Goal: Information Seeking & Learning: Learn about a topic

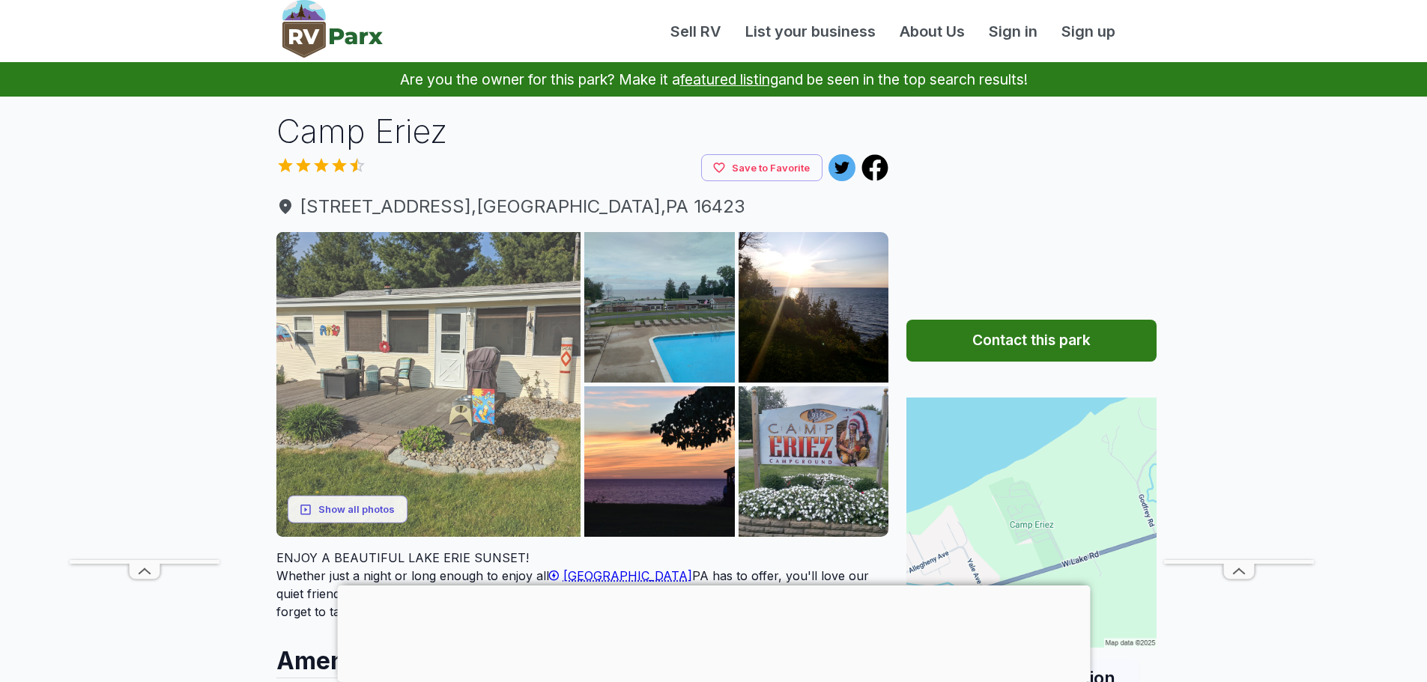
click at [476, 385] on img at bounding box center [428, 384] width 305 height 305
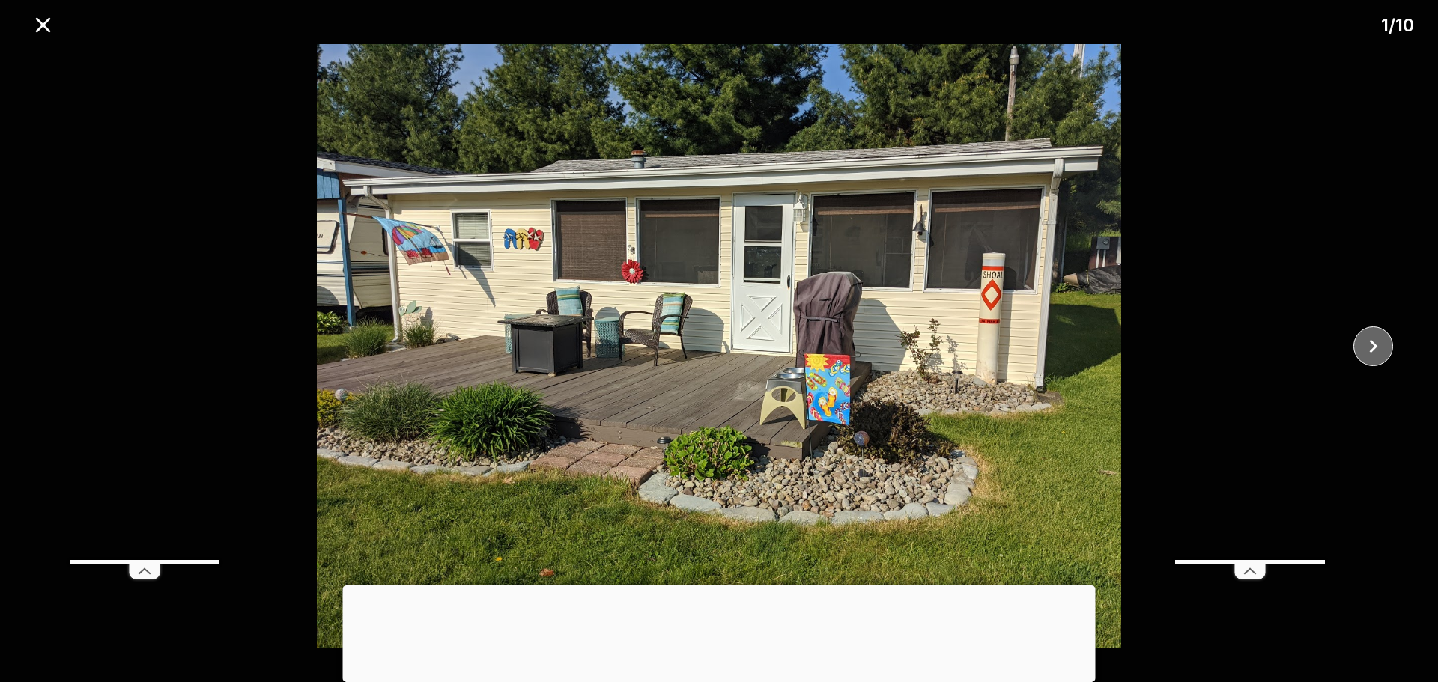
click at [1373, 339] on icon "close" at bounding box center [1373, 346] width 26 height 26
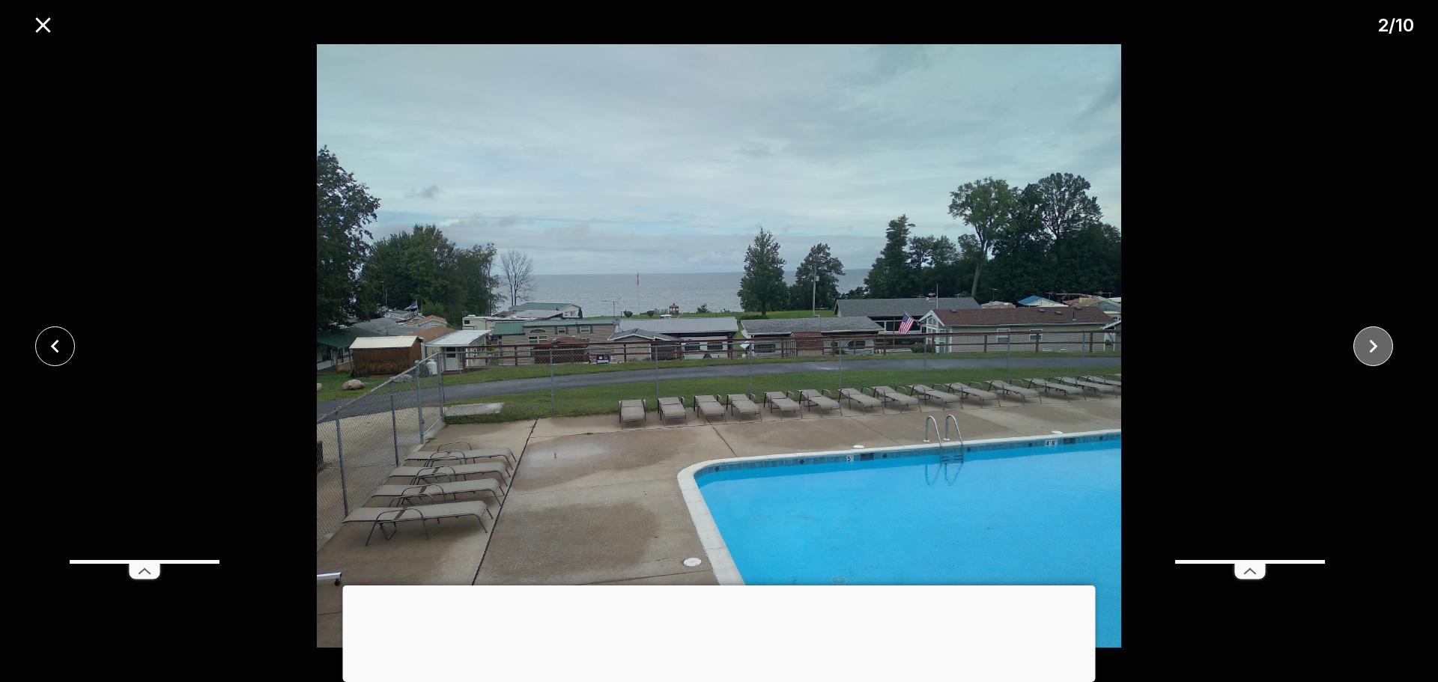
click at [1370, 342] on icon "close" at bounding box center [1373, 346] width 26 height 26
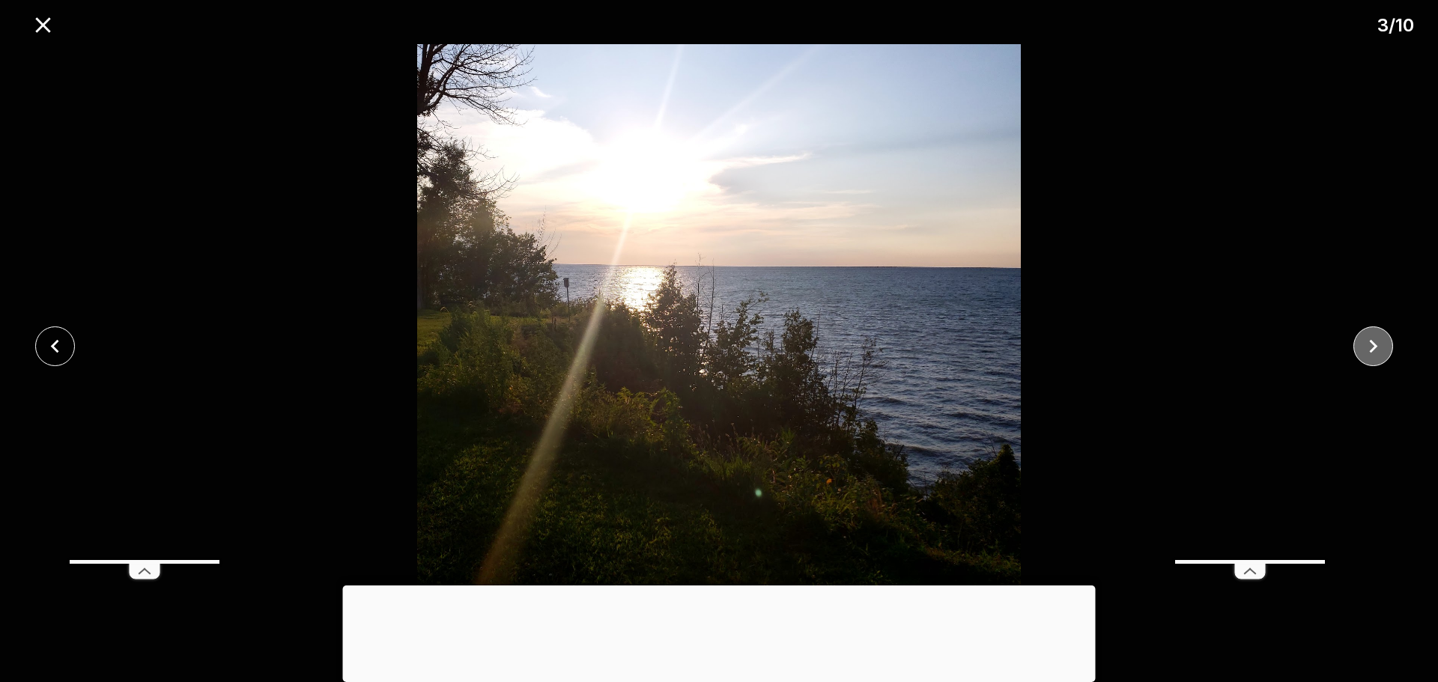
click at [1370, 342] on icon "close" at bounding box center [1373, 346] width 26 height 26
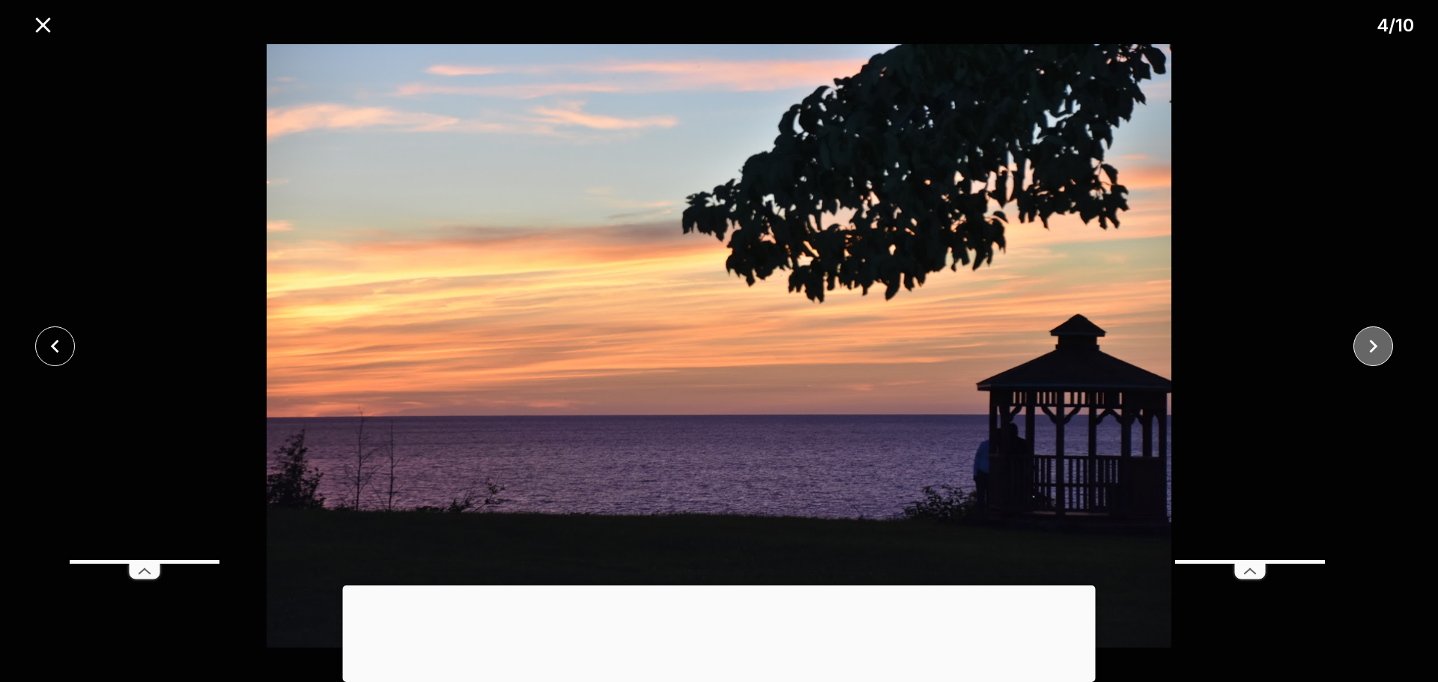
click at [1370, 342] on icon "close" at bounding box center [1373, 346] width 26 height 26
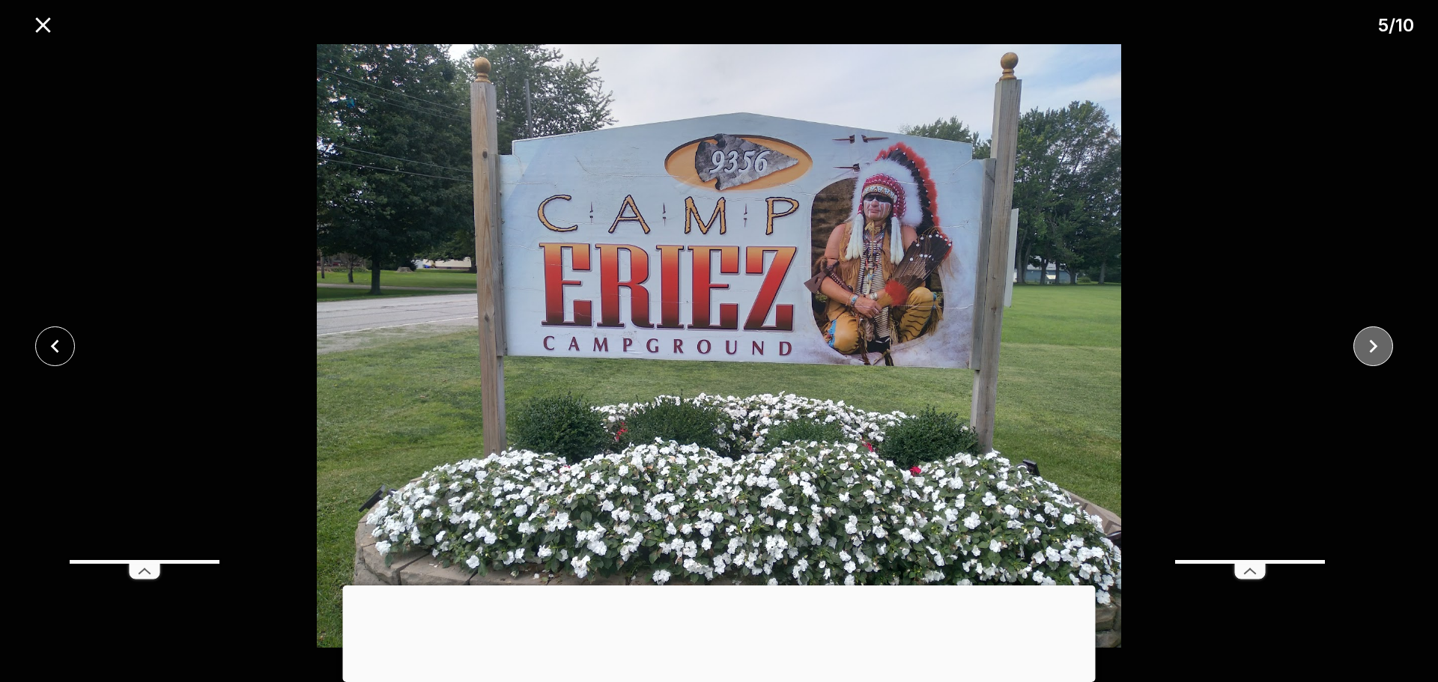
click at [1370, 342] on icon "close" at bounding box center [1373, 346] width 26 height 26
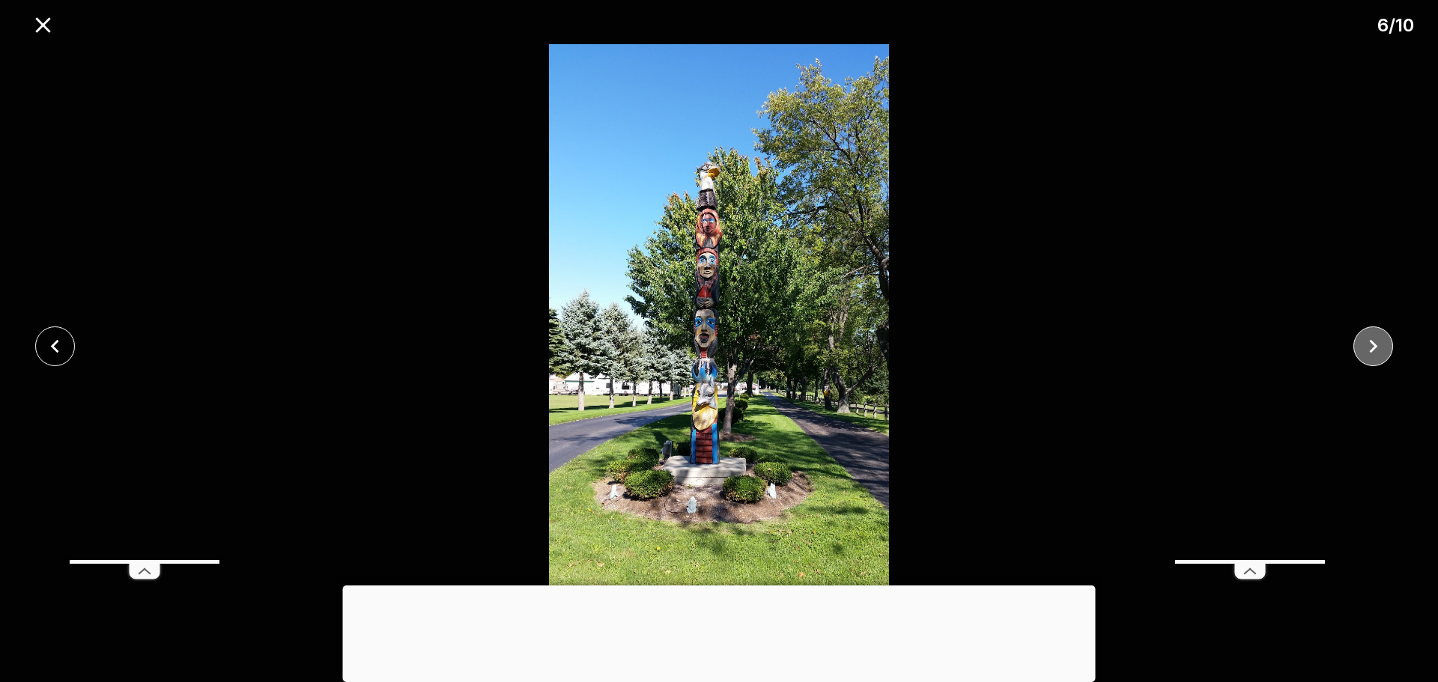
click at [1373, 344] on icon "close" at bounding box center [1374, 345] width 8 height 13
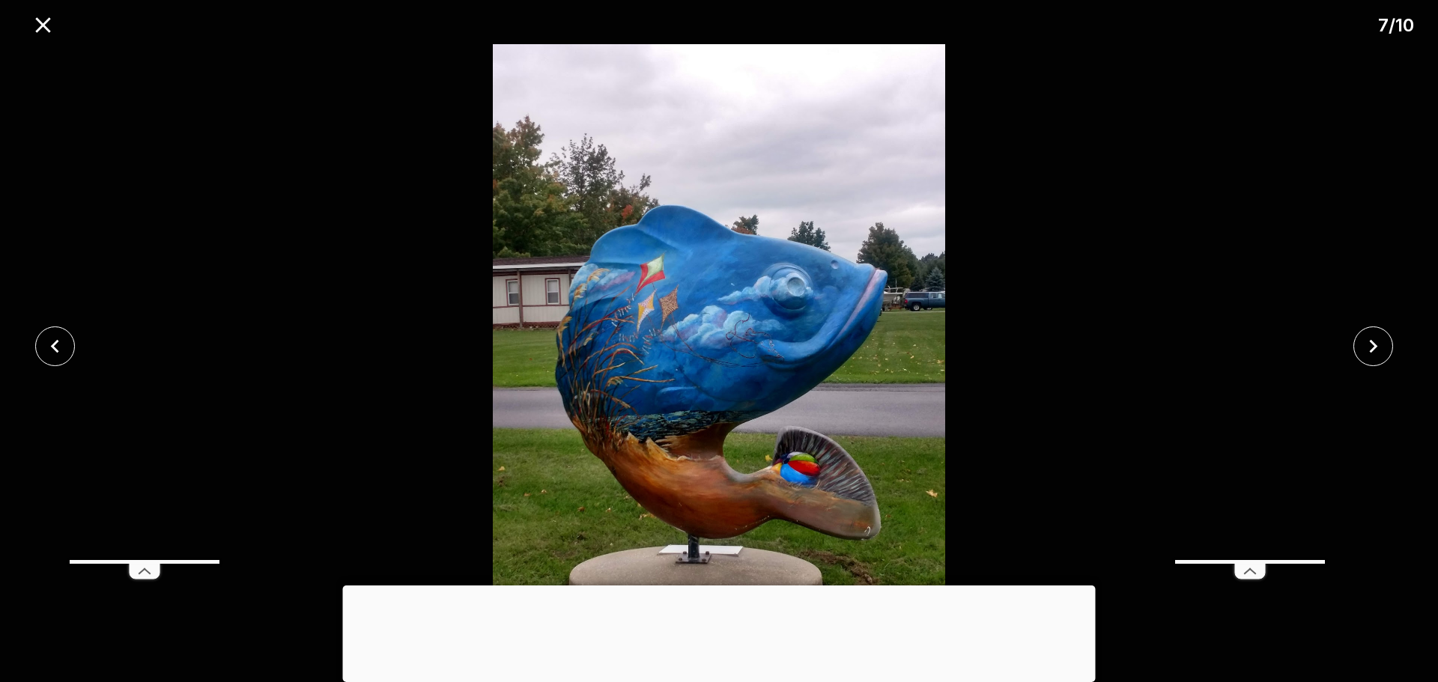
click at [726, 586] on div at bounding box center [719, 586] width 753 height 0
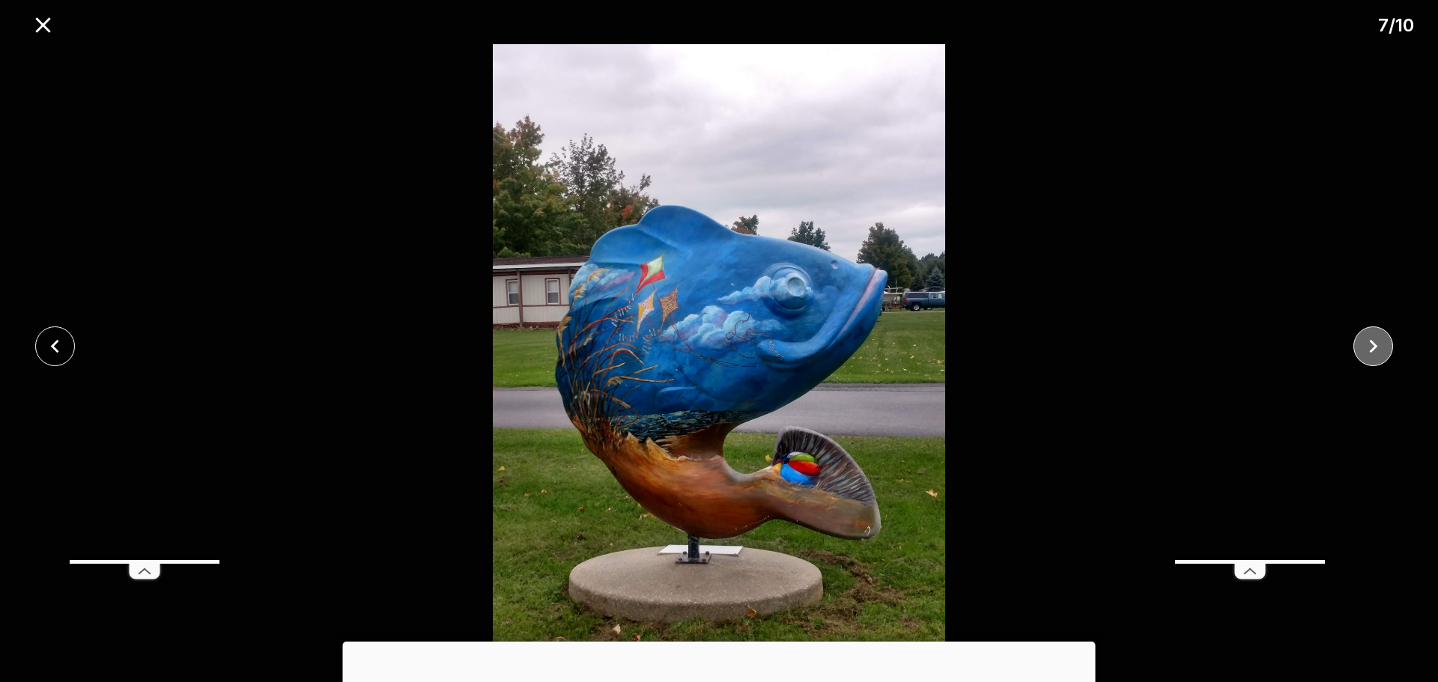
click at [1376, 346] on icon "close" at bounding box center [1374, 345] width 8 height 13
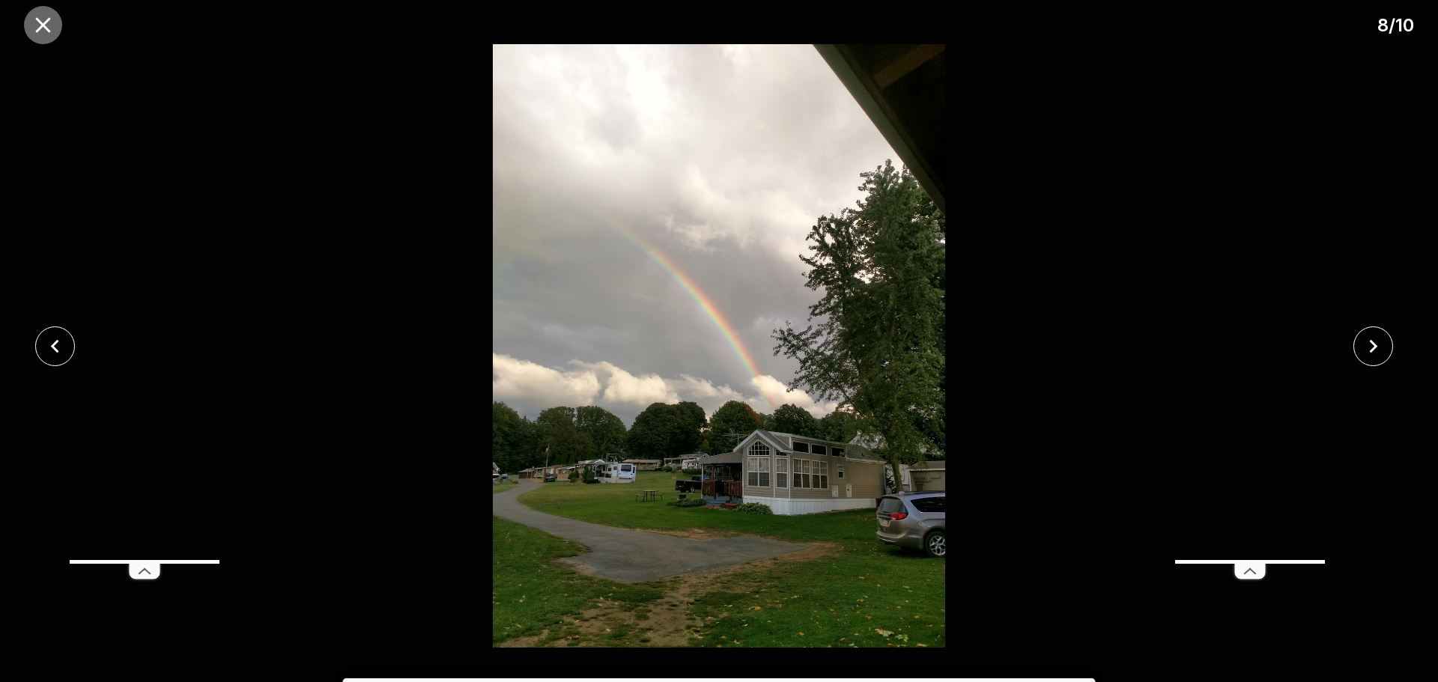
click at [35, 22] on icon "close" at bounding box center [43, 25] width 26 height 26
